Goal: Find specific page/section: Find specific page/section

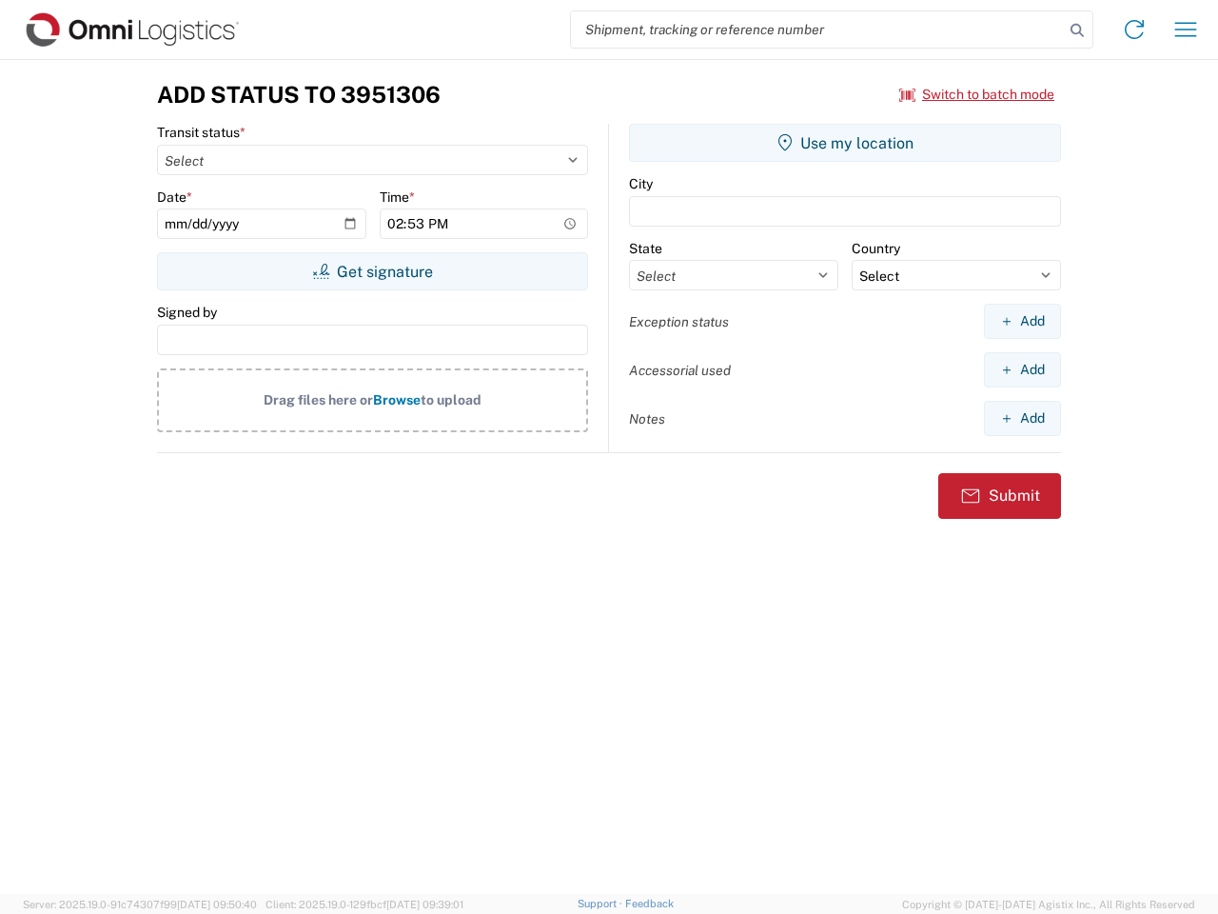
click at [818, 30] on input "search" at bounding box center [817, 29] width 493 height 36
click at [1078, 30] on icon at bounding box center [1077, 30] width 27 height 27
click at [1135, 30] on icon at bounding box center [1134, 29] width 30 height 30
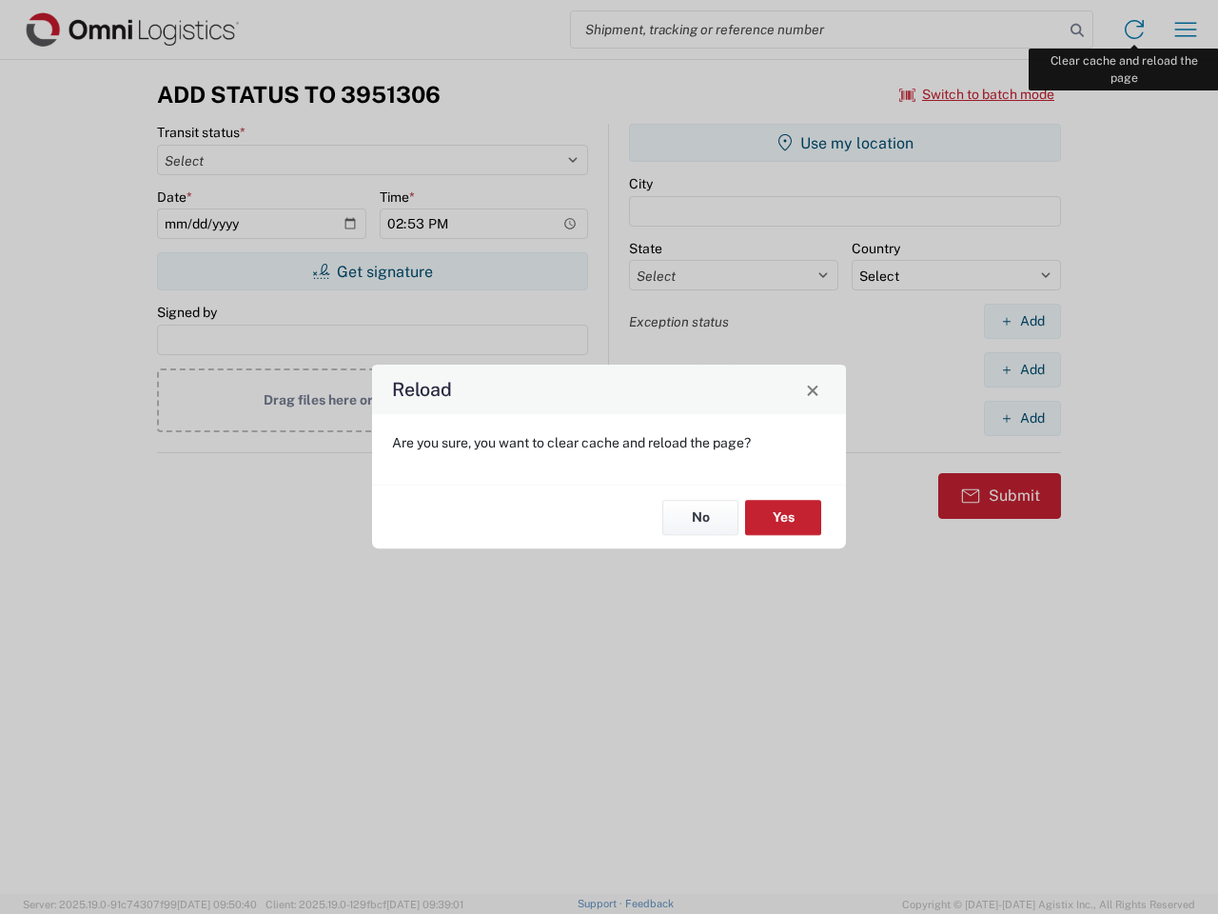
click at [1186, 30] on div "Reload Are you sure, you want to clear cache and reload the page? No Yes" at bounding box center [609, 457] width 1218 height 914
click at [978, 94] on div "Reload Are you sure, you want to clear cache and reload the page? No Yes" at bounding box center [609, 457] width 1218 height 914
click at [372, 271] on div "Reload Are you sure, you want to clear cache and reload the page? No Yes" at bounding box center [609, 457] width 1218 height 914
click at [845, 143] on div "Reload Are you sure, you want to clear cache and reload the page? No Yes" at bounding box center [609, 457] width 1218 height 914
click at [1022, 321] on div "Reload Are you sure, you want to clear cache and reload the page? No Yes" at bounding box center [609, 457] width 1218 height 914
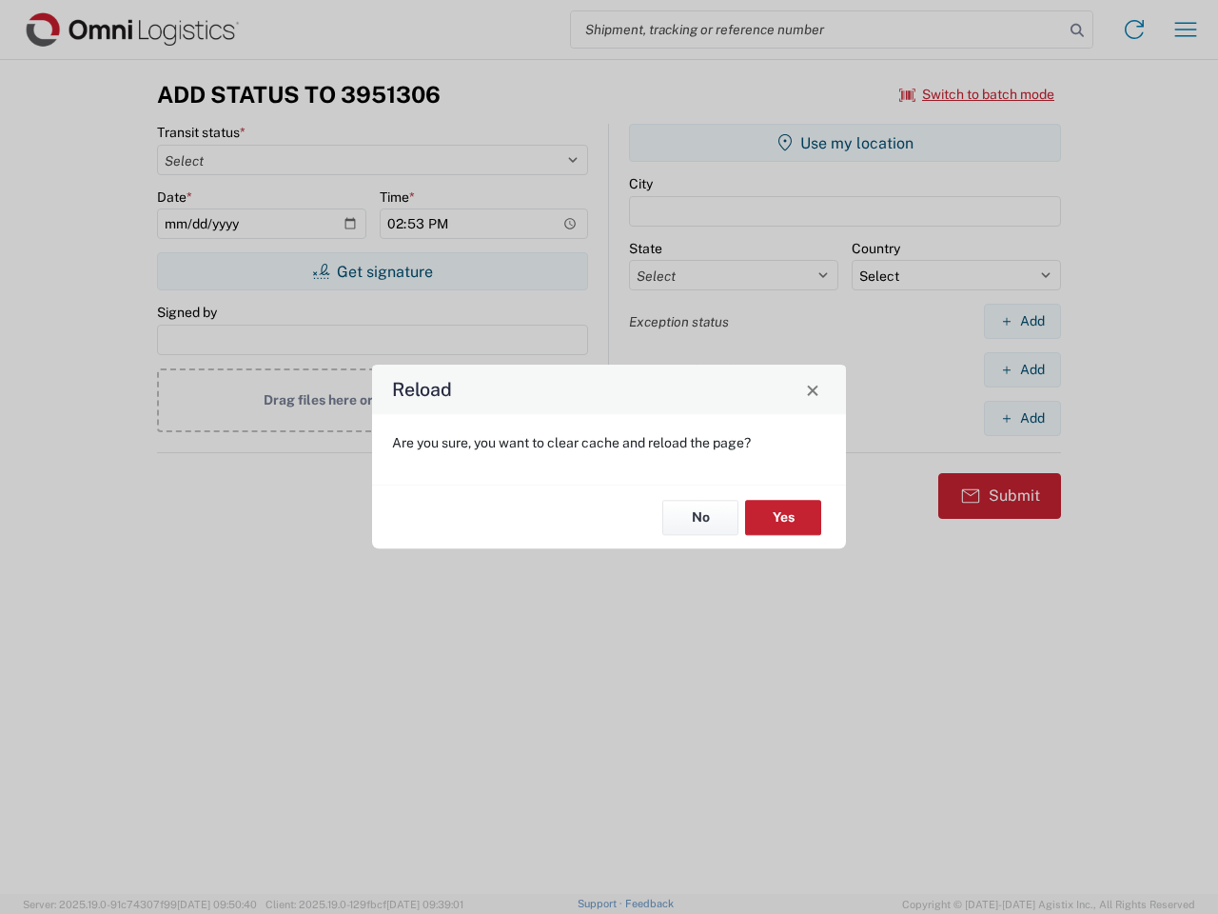
click at [1022, 369] on div "Reload Are you sure, you want to clear cache and reload the page? No Yes" at bounding box center [609, 457] width 1218 height 914
click at [1022, 418] on div "Reload Are you sure, you want to clear cache and reload the page? No Yes" at bounding box center [609, 457] width 1218 height 914
